Goal: Information Seeking & Learning: Learn about a topic

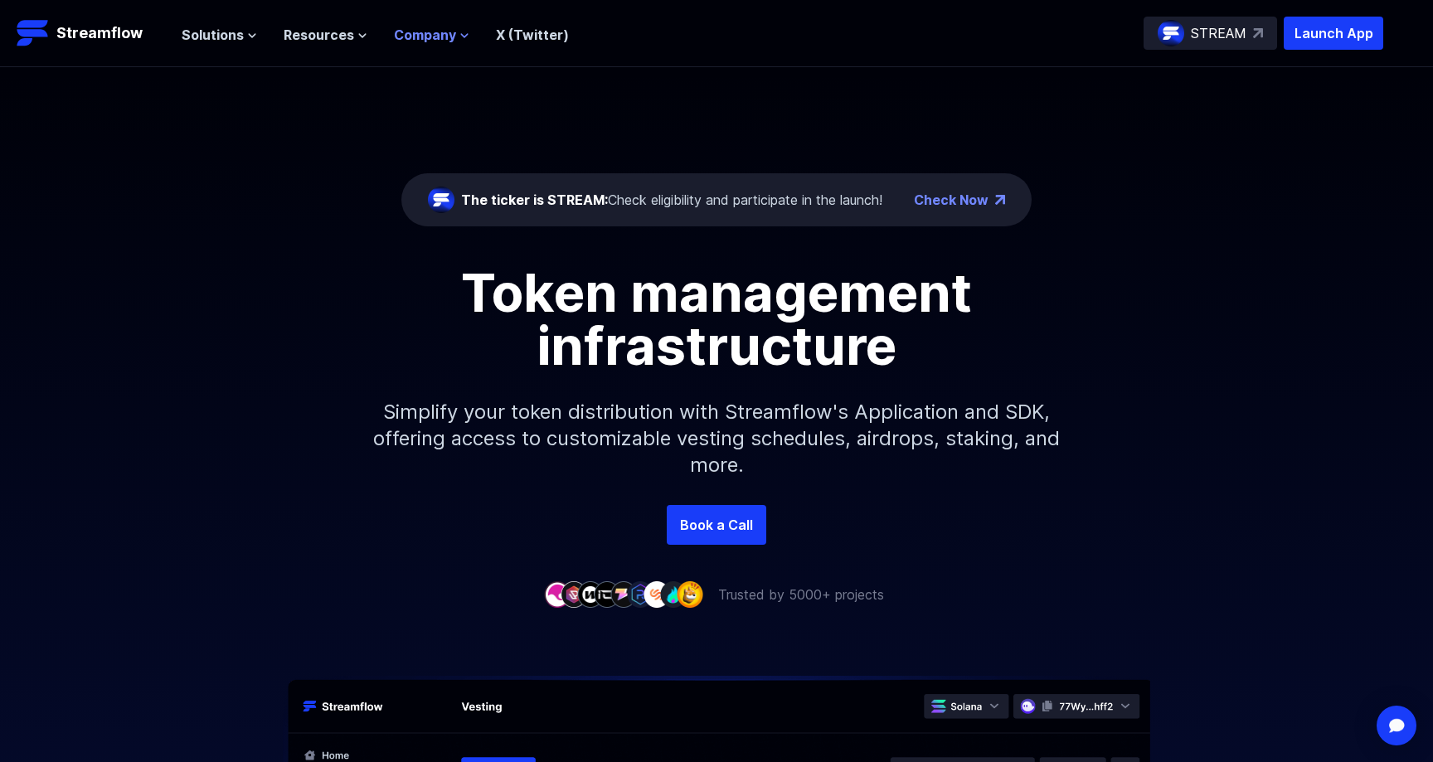
click at [425, 38] on span "Company" at bounding box center [425, 35] width 62 height 20
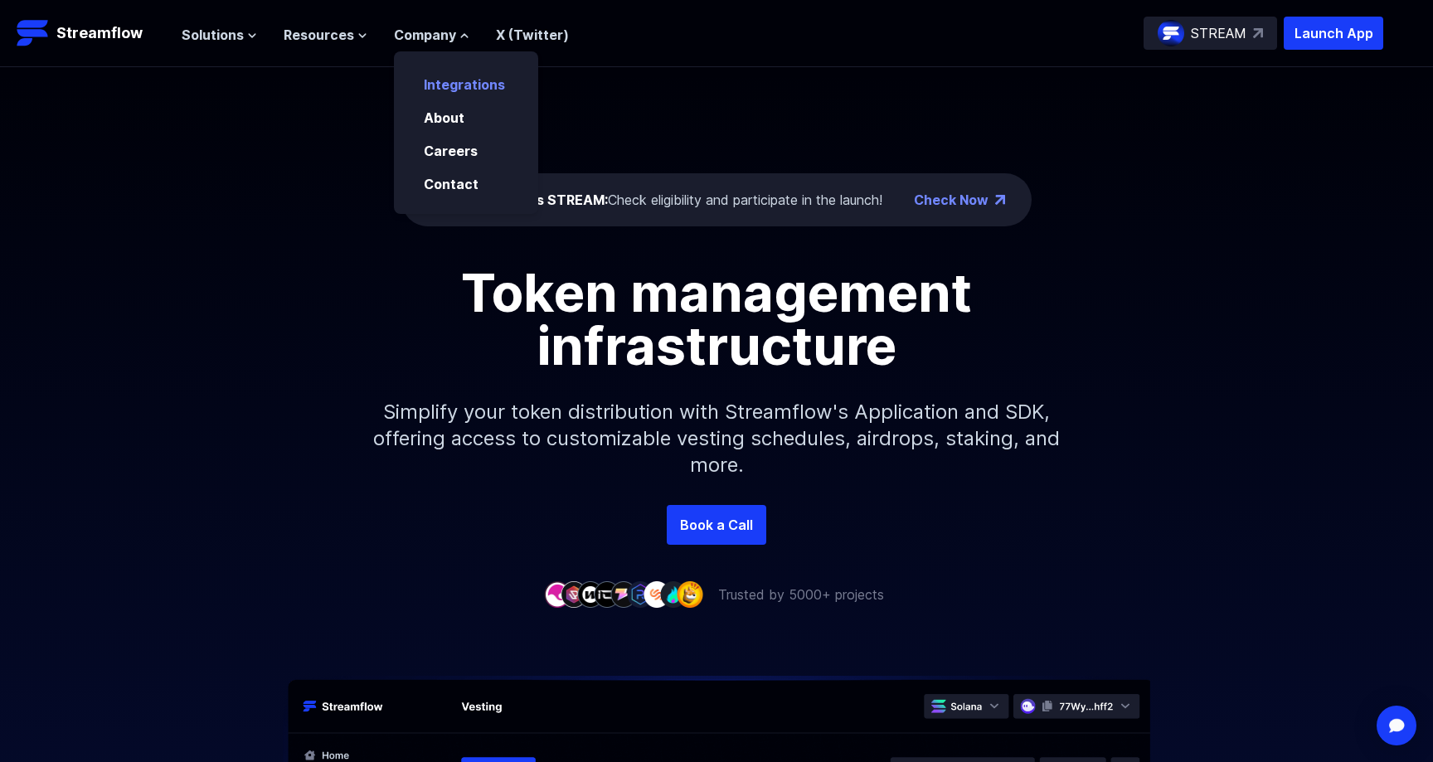
click at [430, 81] on link "Integrations" at bounding box center [464, 84] width 81 height 17
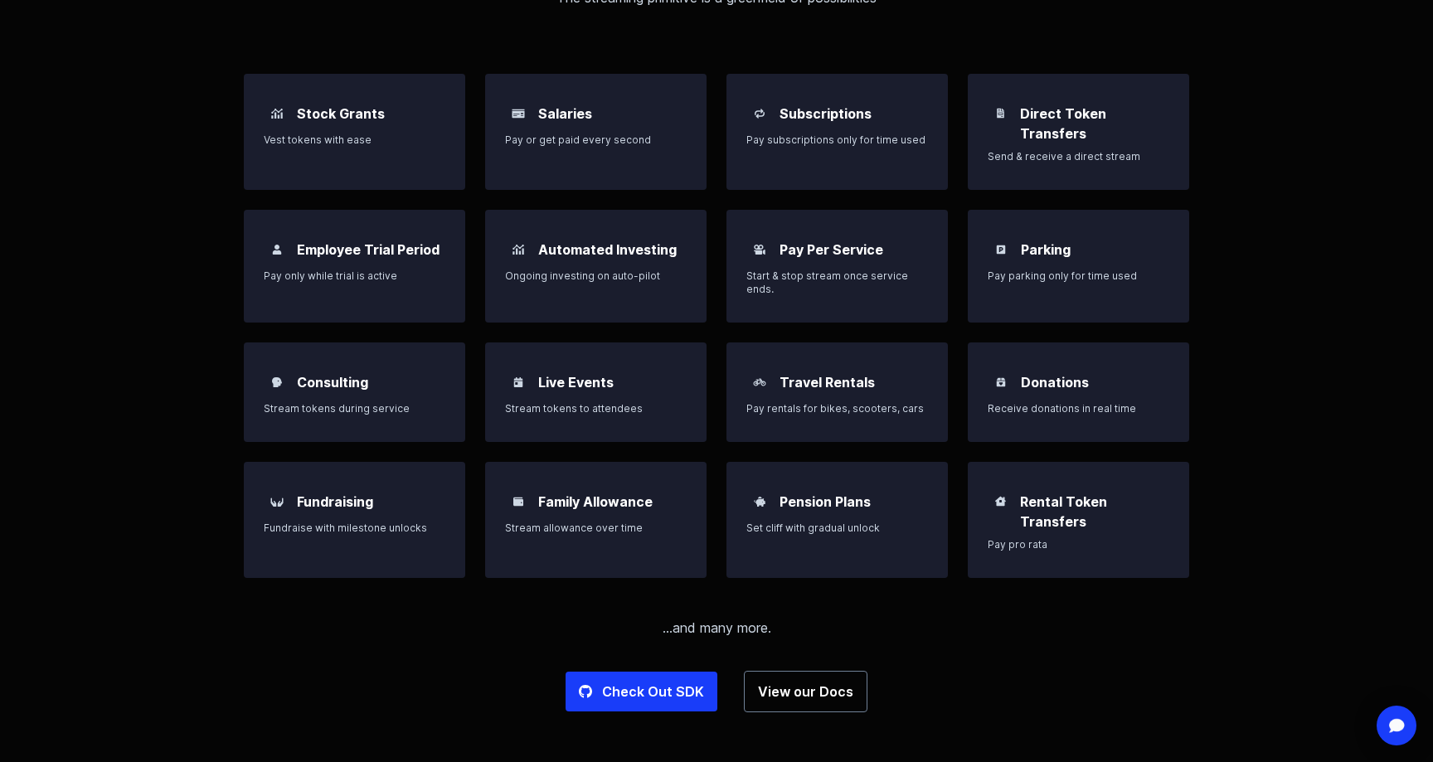
scroll to position [1323, 0]
click at [367, 151] on div "Stock Grants Vest tokens with ease" at bounding box center [354, 131] width 221 height 116
click at [790, 670] on link "View our Docs" at bounding box center [806, 690] width 124 height 41
